Goal: Task Accomplishment & Management: Manage account settings

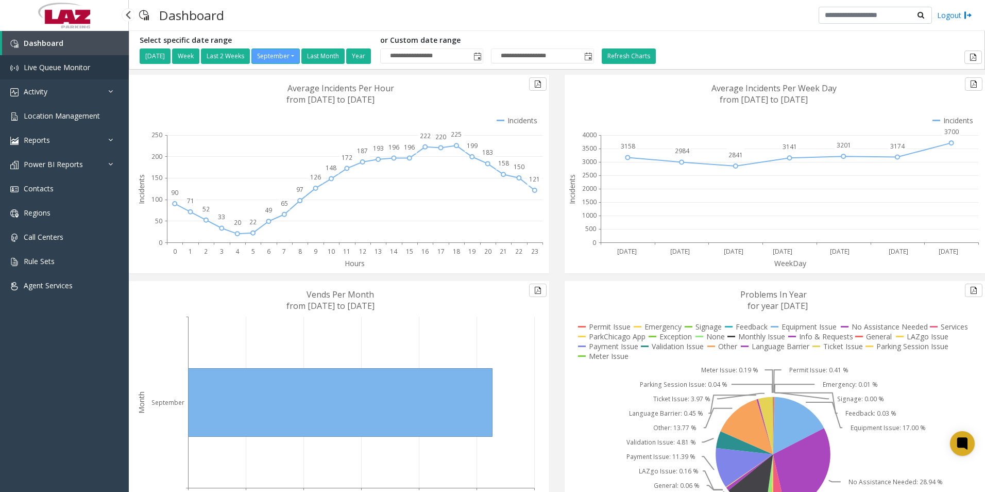
click at [90, 74] on link "Live Queue Monitor" at bounding box center [64, 67] width 129 height 24
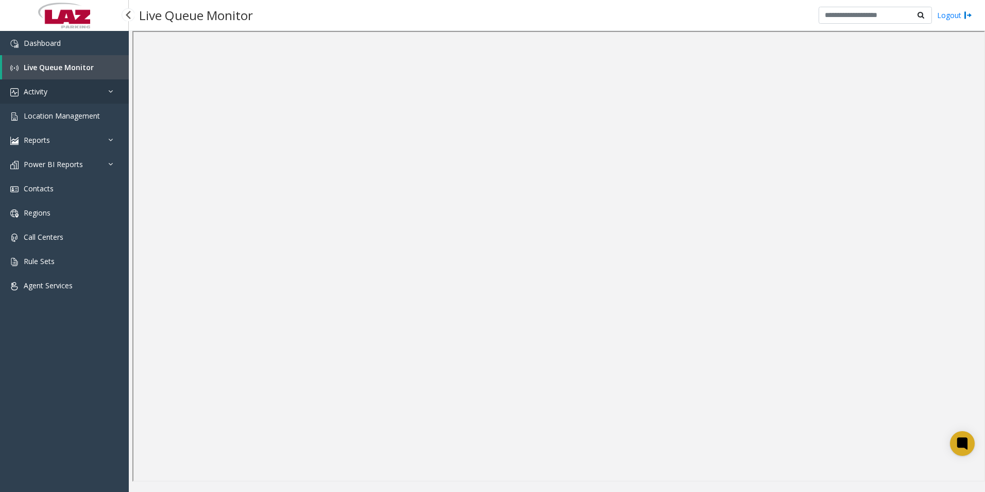
click at [28, 86] on link "Activity" at bounding box center [64, 91] width 129 height 24
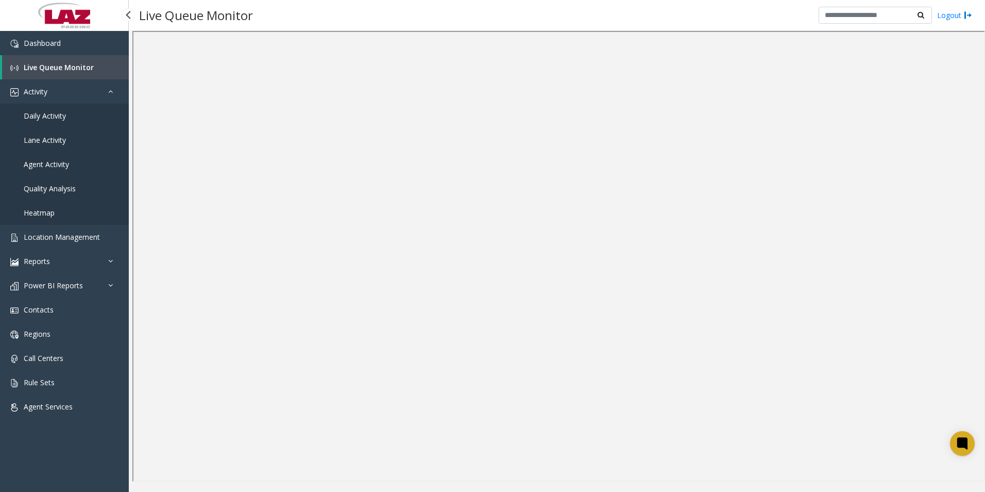
click at [75, 121] on link "Daily Activity" at bounding box center [64, 116] width 129 height 24
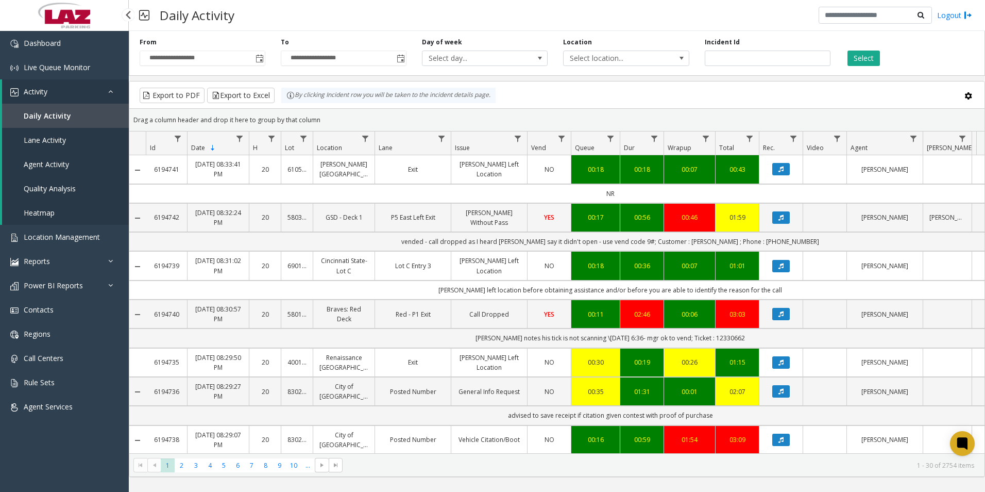
click at [79, 142] on link "Lane Activity" at bounding box center [65, 140] width 127 height 24
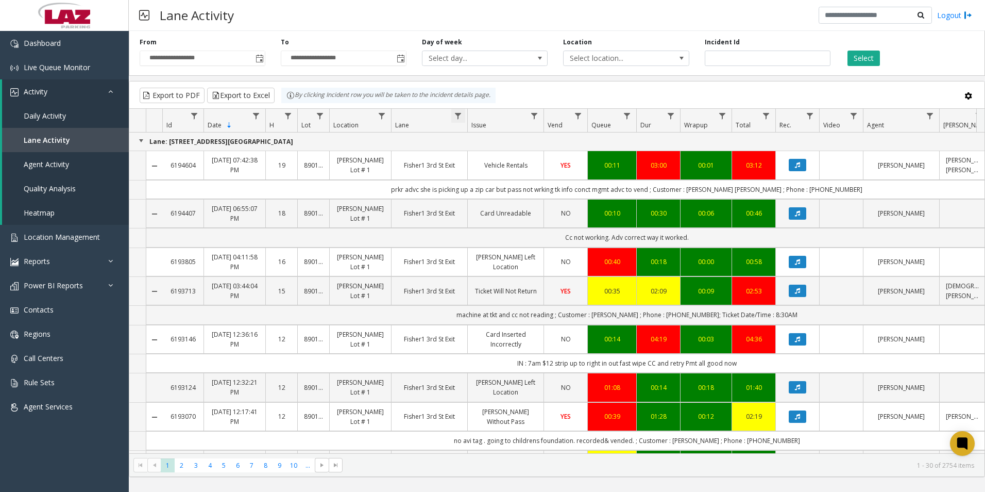
click at [455, 115] on span "Data table" at bounding box center [458, 116] width 8 height 8
click at [499, 143] on span "Contains" at bounding box center [494, 139] width 69 height 16
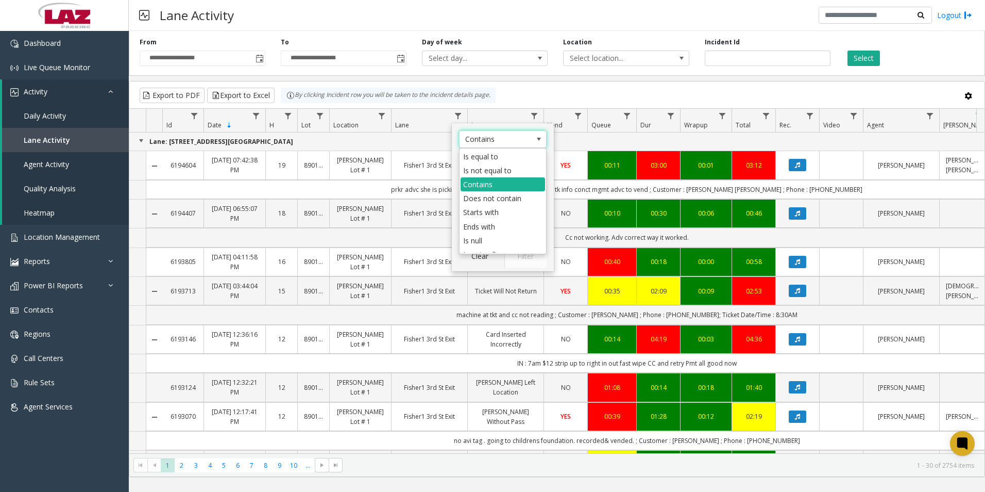
click at [503, 185] on li "Contains" at bounding box center [503, 184] width 85 height 14
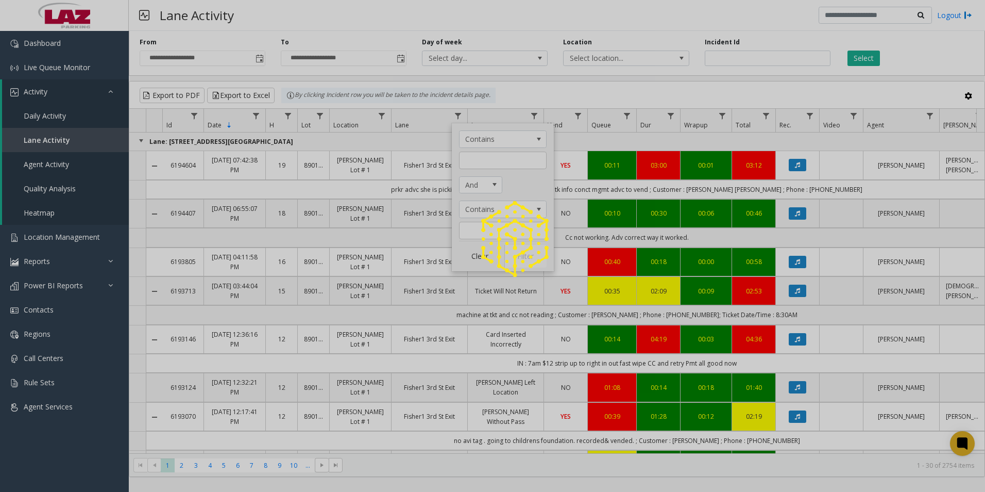
click at [494, 184] on div at bounding box center [492, 246] width 985 height 492
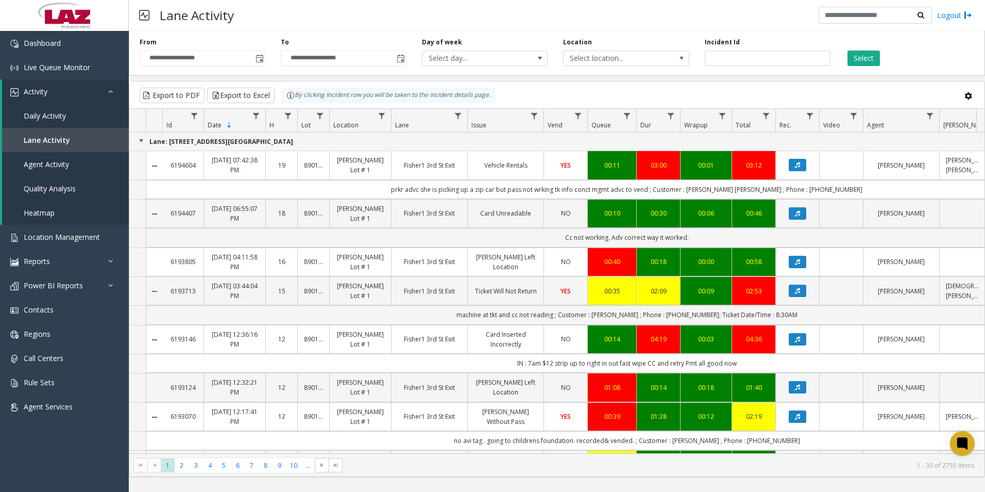
click at [374, 117] on th "Location" at bounding box center [360, 121] width 62 height 24
click at [381, 119] on span "Data table" at bounding box center [382, 116] width 8 height 8
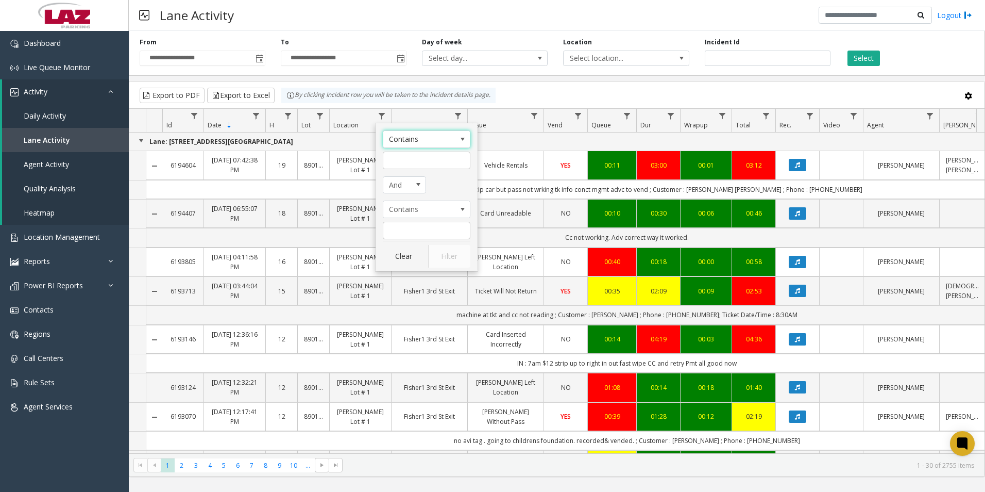
click at [444, 138] on span "Contains" at bounding box center [417, 139] width 69 height 16
click at [383, 197] on div "Is equal to Is not equal to Contains Does not contain Starts with Ends with Is …" at bounding box center [427, 201] width 88 height 106
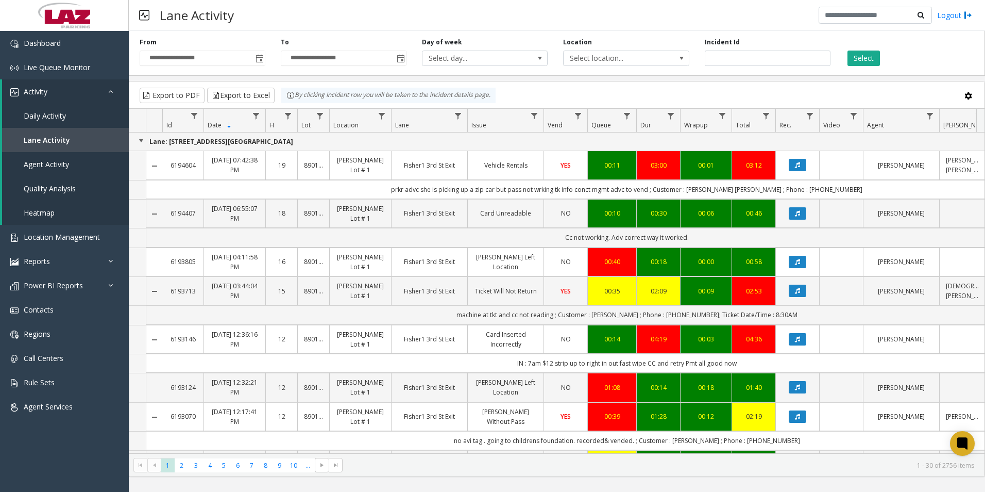
click at [357, 125] on span "Location" at bounding box center [345, 125] width 25 height 9
click at [360, 122] on span "Location 2" at bounding box center [353, 124] width 40 height 9
click at [80, 171] on link "Agent Activity" at bounding box center [65, 164] width 127 height 24
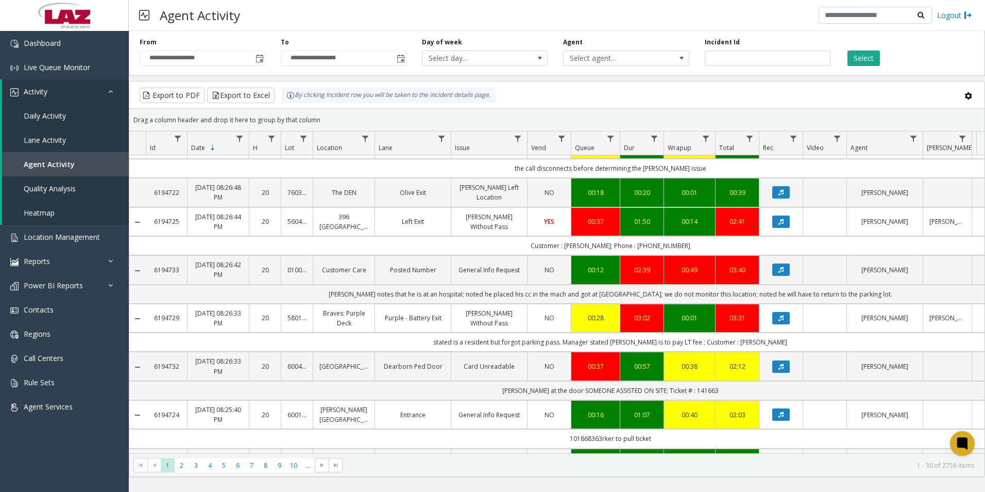
scroll to position [719, 0]
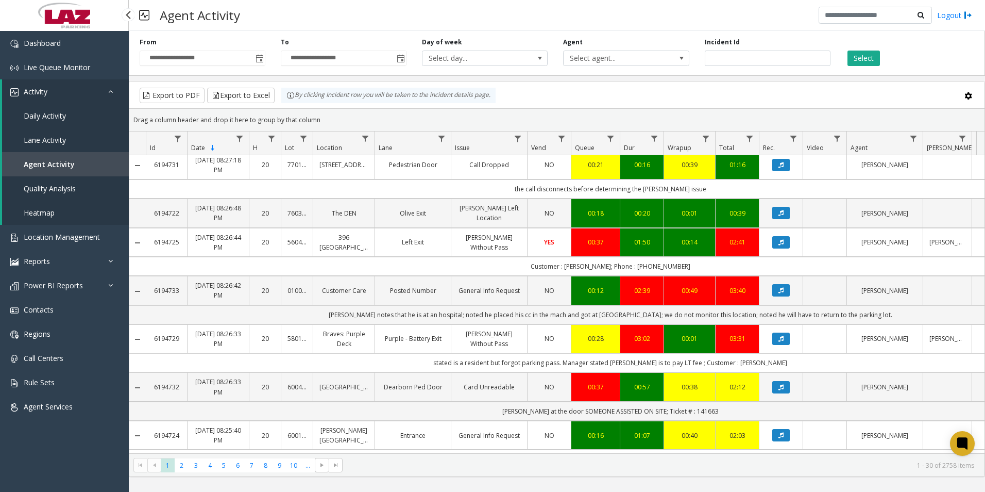
click at [36, 189] on span "Quality Analysis" at bounding box center [50, 188] width 52 height 10
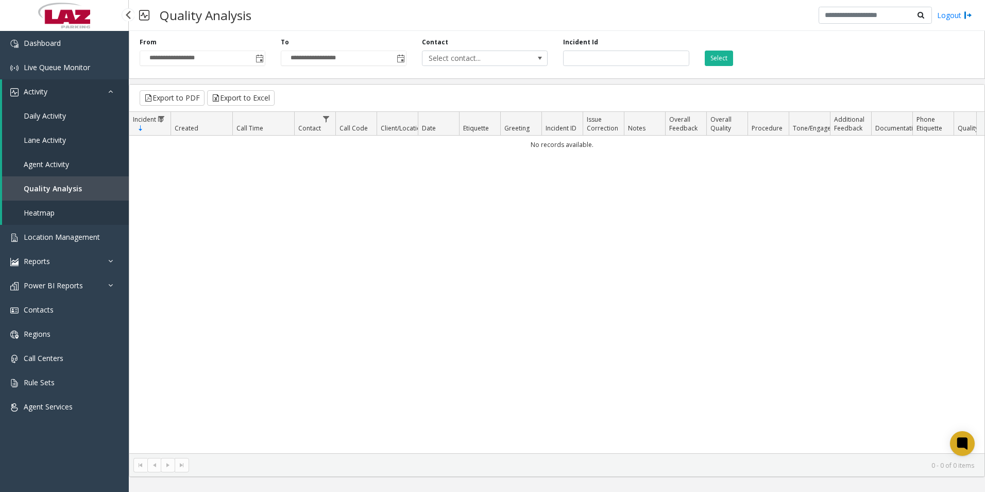
click at [81, 188] on link "Quality Analysis" at bounding box center [65, 188] width 127 height 24
click at [58, 217] on link "Heatmap" at bounding box center [65, 212] width 127 height 24
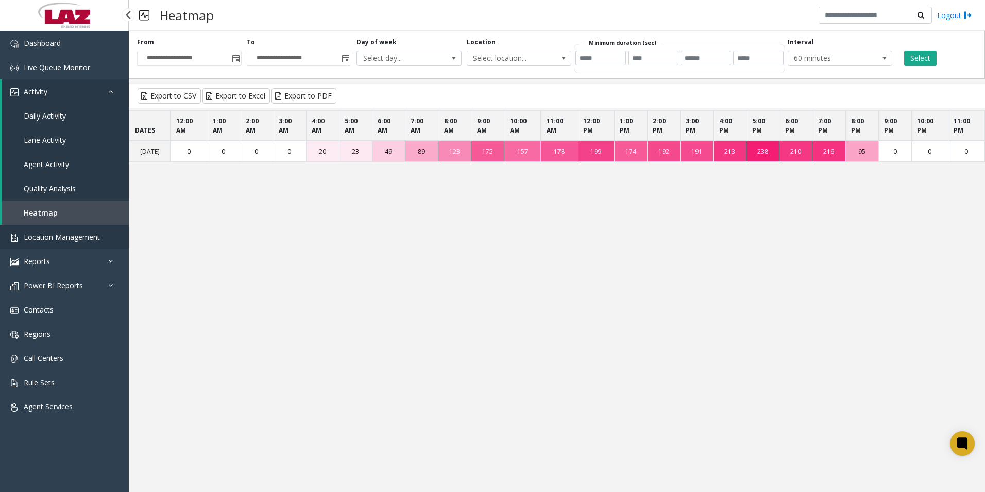
click at [70, 234] on span "Location Management" at bounding box center [62, 237] width 76 height 10
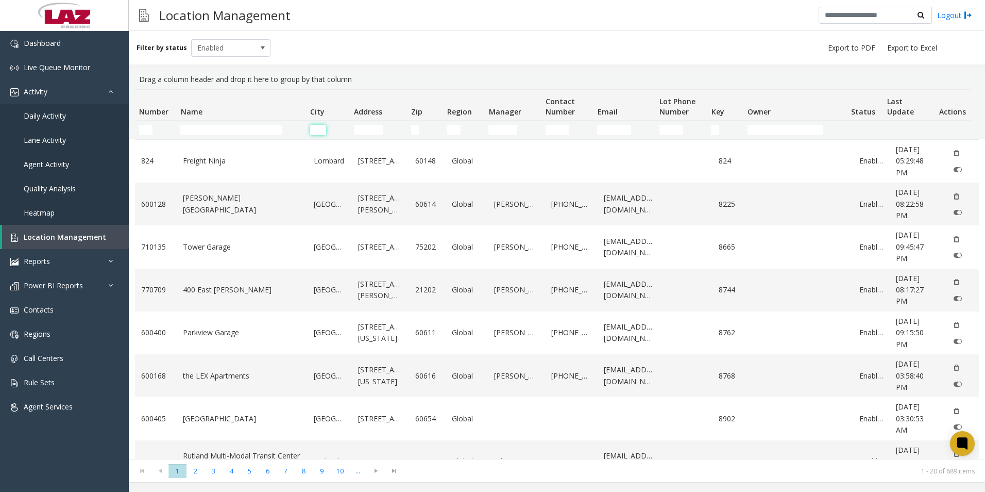
click at [322, 129] on input "City Filter" at bounding box center [318, 130] width 16 height 10
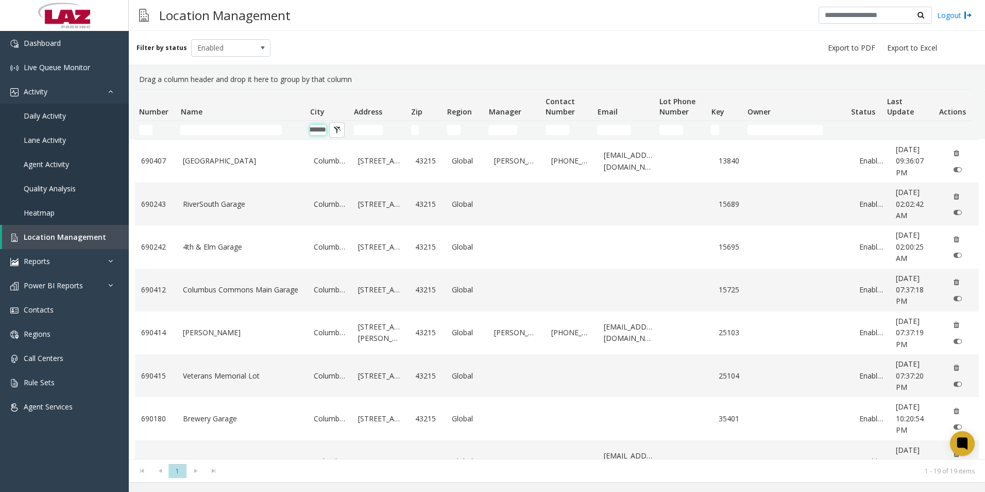
type input "********"
click at [414, 70] on div "Drag a column header and drop it here to group by that column" at bounding box center [557, 80] width 844 height 20
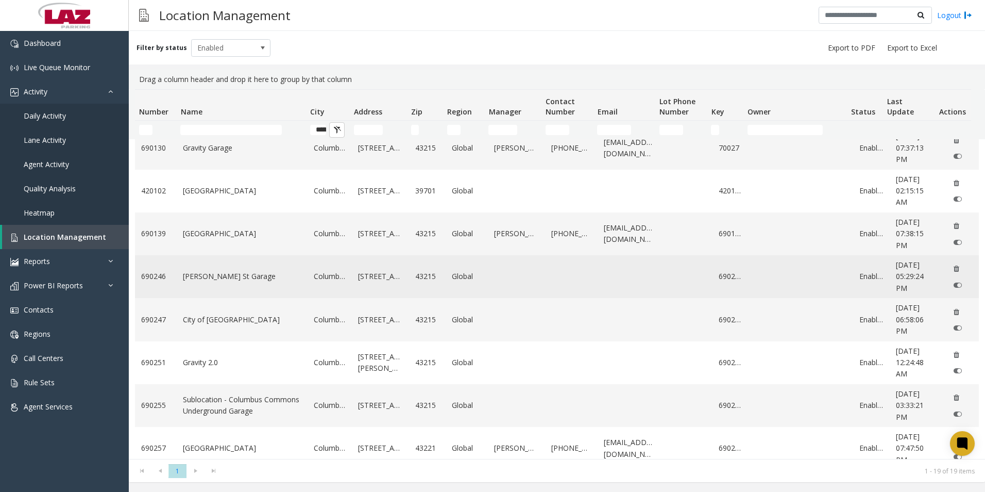
scroll to position [496, 0]
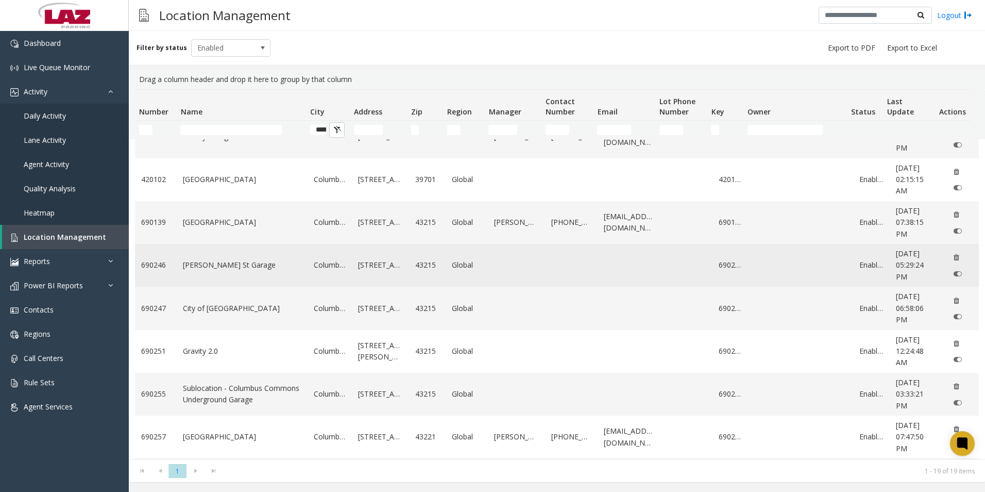
click at [279, 273] on td "[PERSON_NAME] St Garage" at bounding box center [242, 265] width 131 height 43
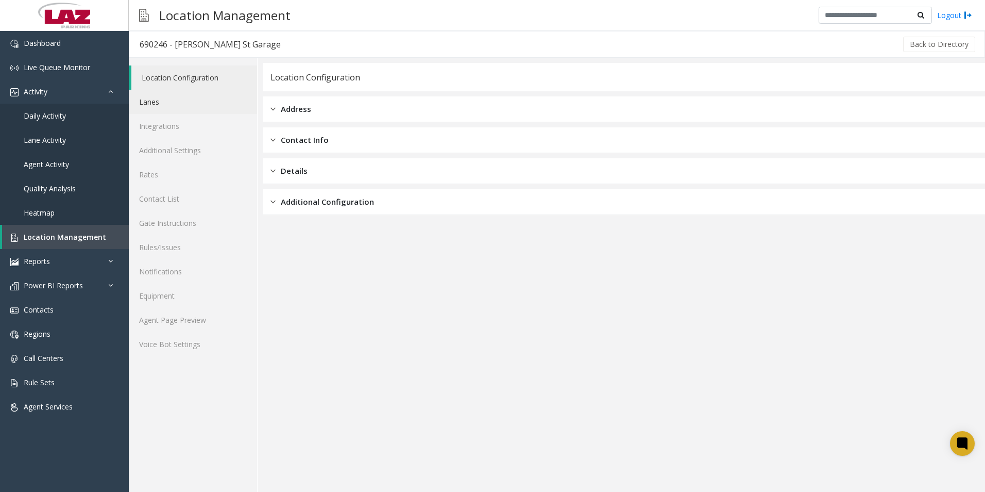
click at [176, 108] on link "Lanes" at bounding box center [193, 102] width 128 height 24
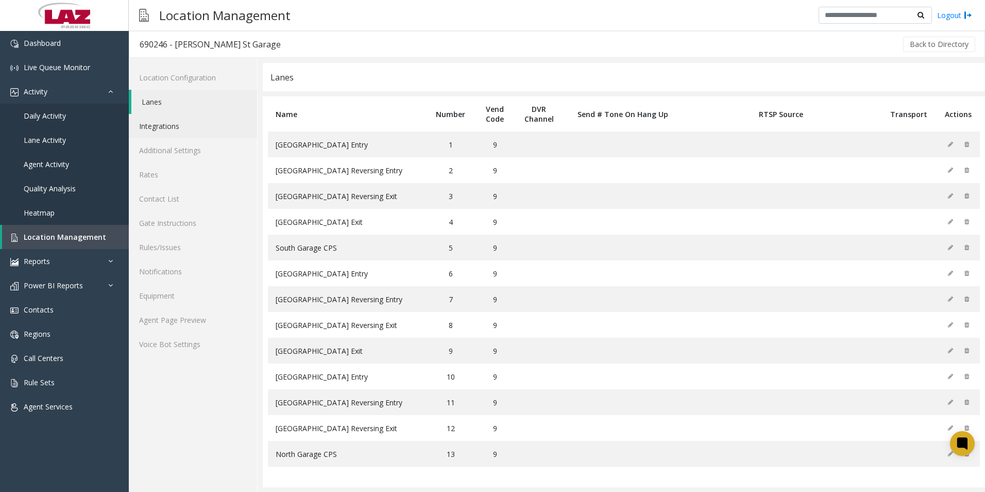
click at [179, 133] on link "Integrations" at bounding box center [193, 126] width 128 height 24
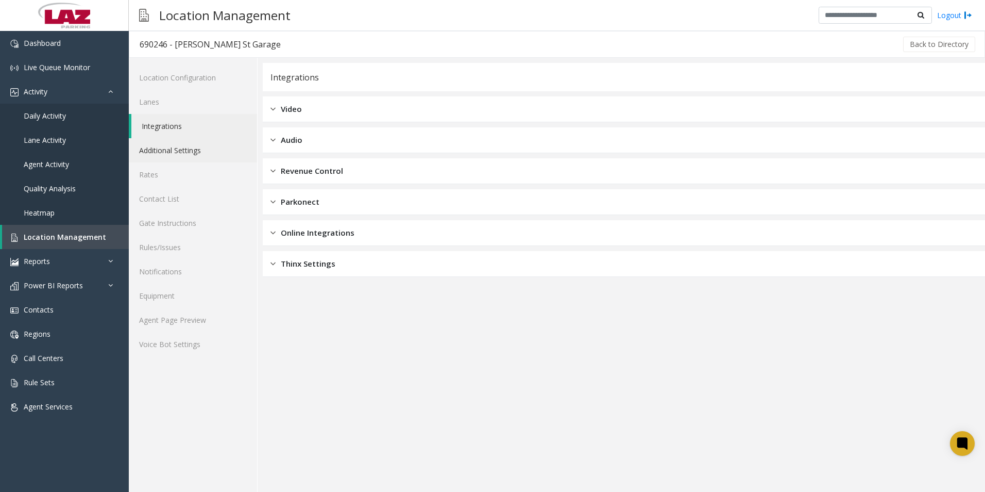
click at [195, 153] on link "Additional Settings" at bounding box center [193, 150] width 128 height 24
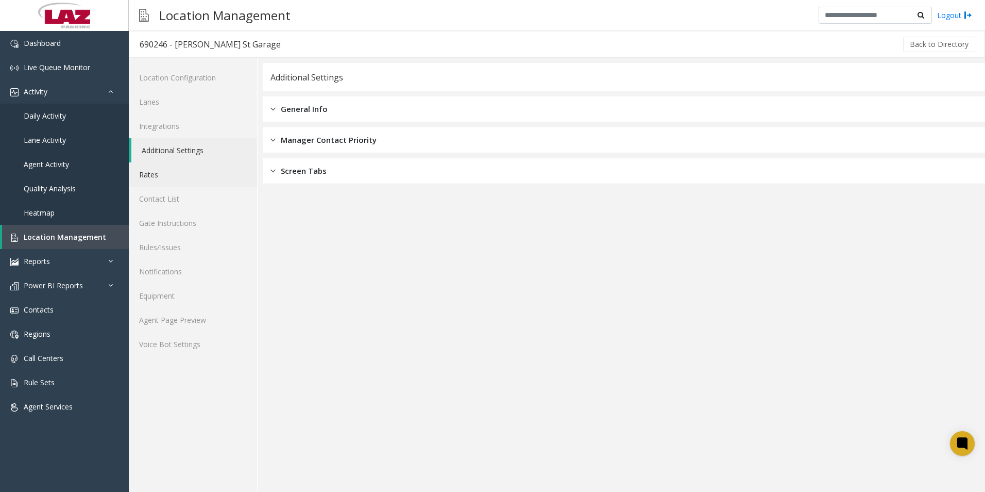
click at [166, 177] on link "Rates" at bounding box center [193, 174] width 128 height 24
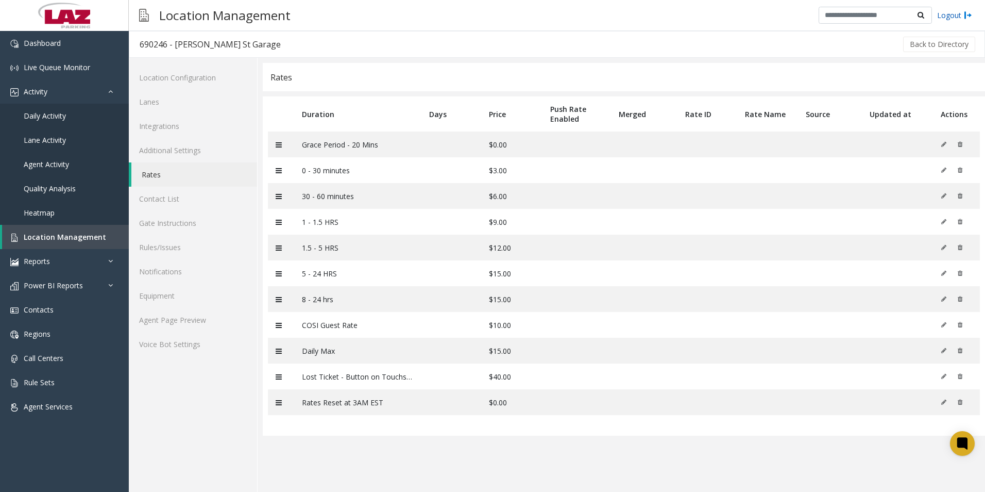
click at [956, 19] on link "Logout" at bounding box center [954, 15] width 35 height 11
